Goal: Task Accomplishment & Management: Manage account settings

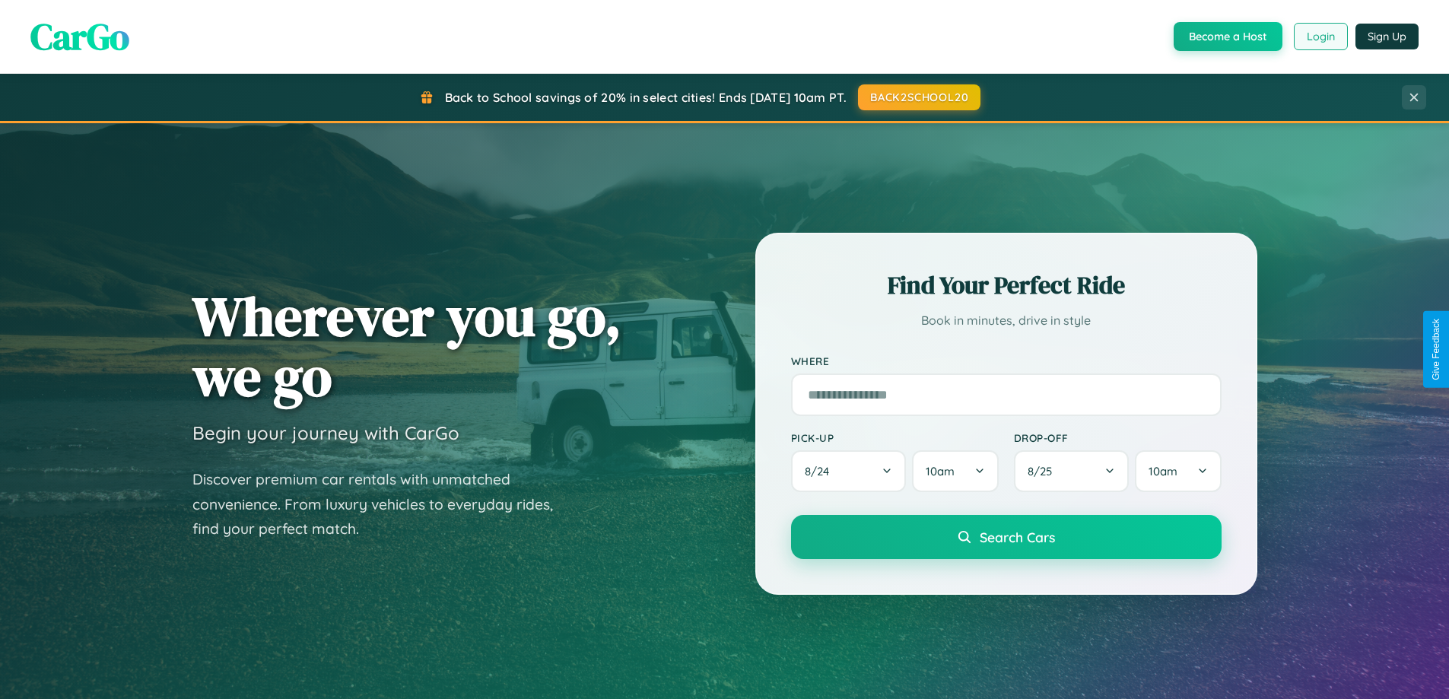
click at [1320, 37] on button "Login" at bounding box center [1321, 36] width 54 height 27
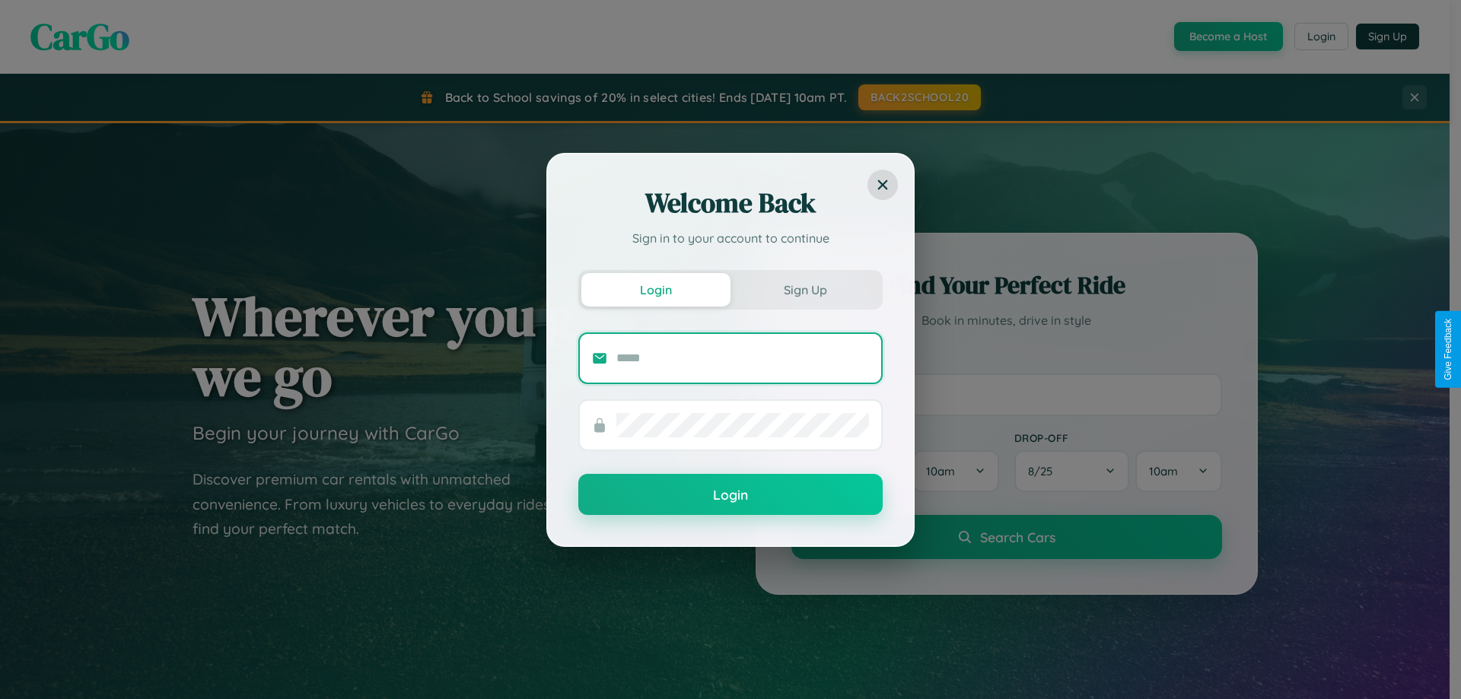
click at [743, 358] on input "text" at bounding box center [742, 358] width 253 height 24
type input "**********"
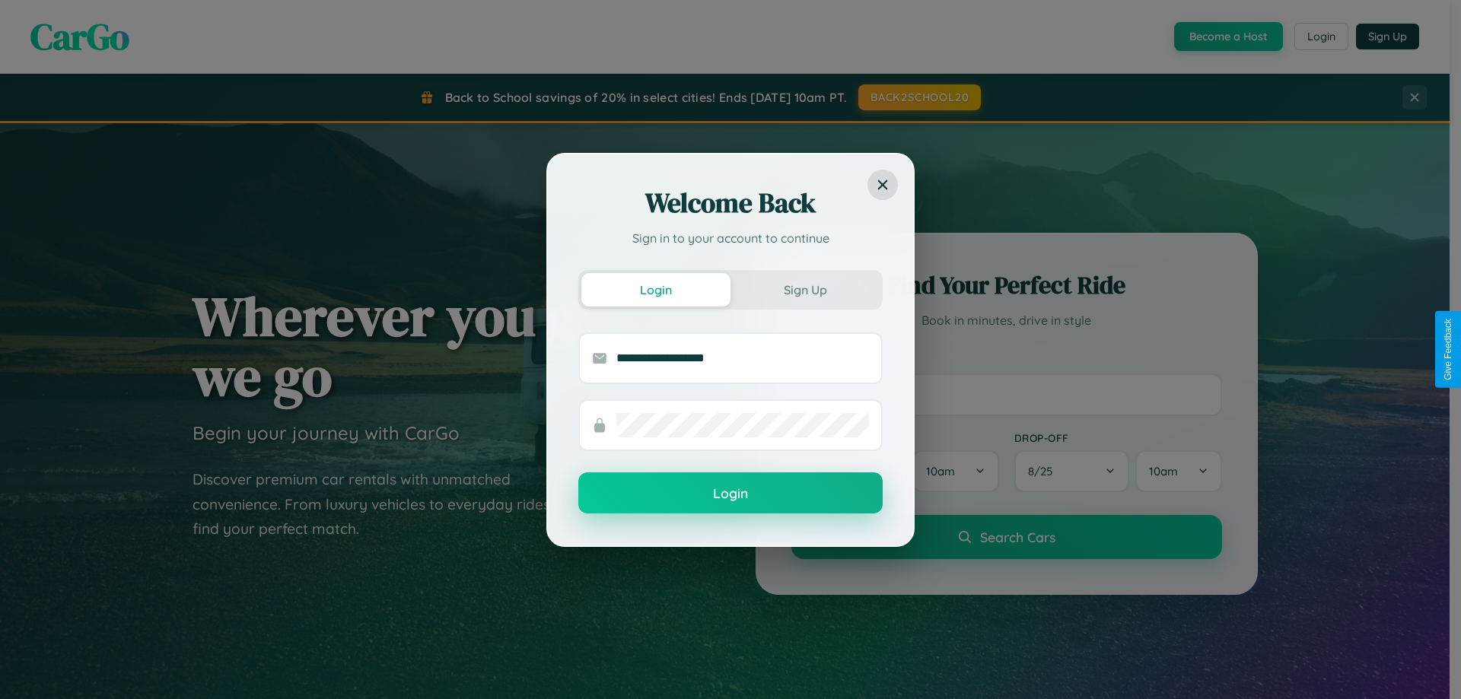
click at [730, 494] on button "Login" at bounding box center [730, 492] width 304 height 41
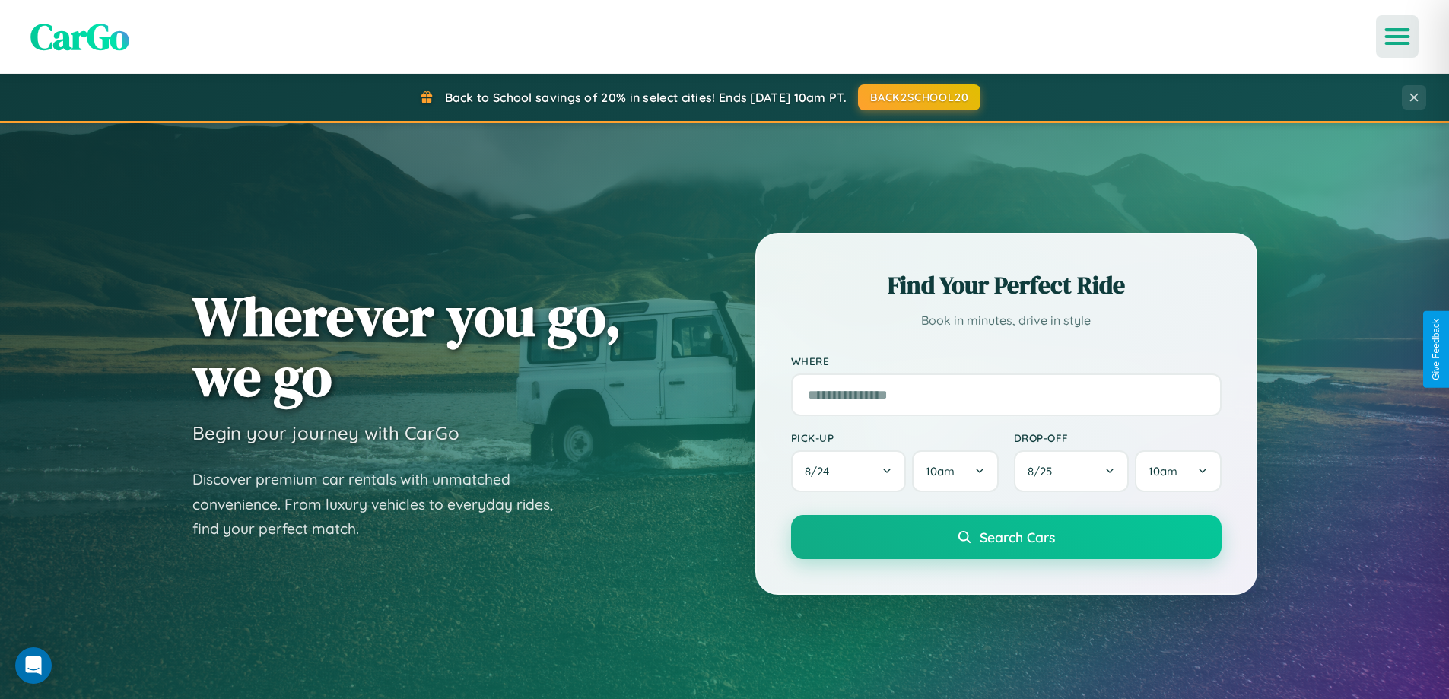
click at [1398, 37] on icon "Open menu" at bounding box center [1398, 37] width 22 height 14
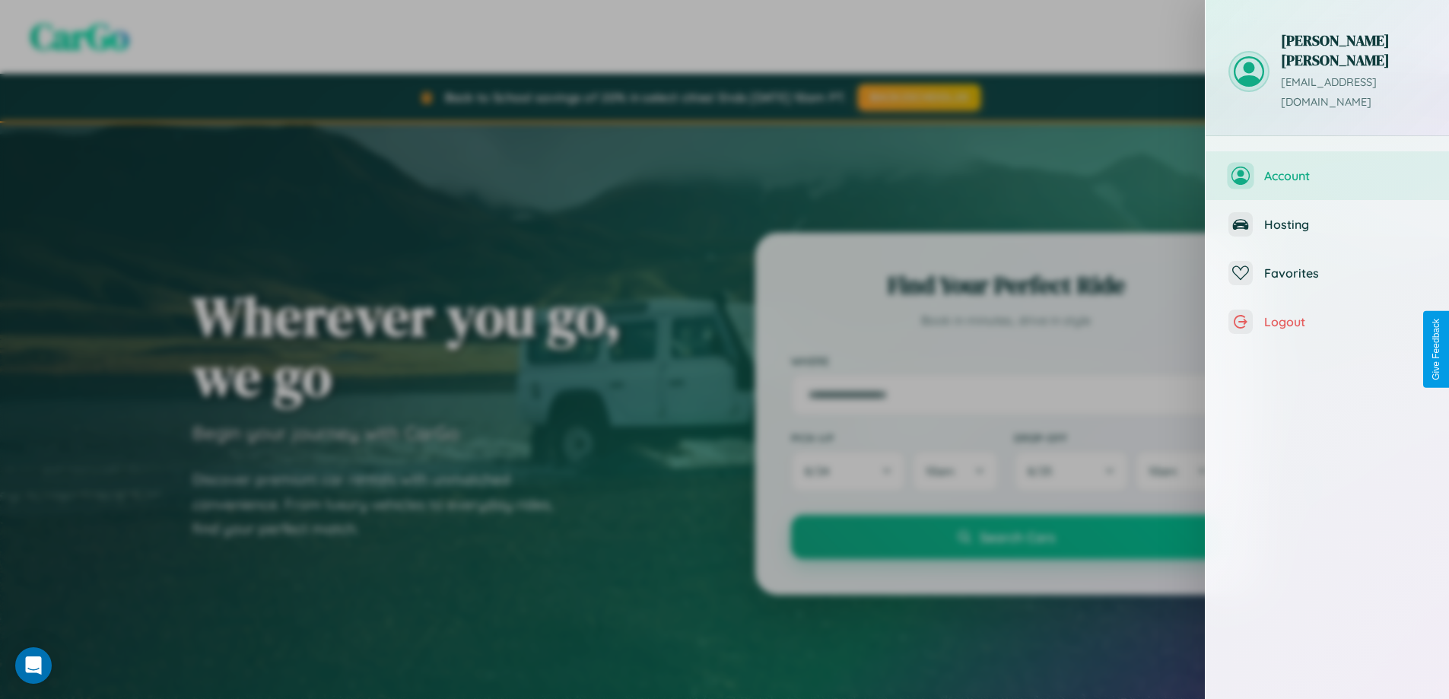
click at [1328, 168] on span "Account" at bounding box center [1346, 175] width 162 height 15
